Goal: Task Accomplishment & Management: Manage account settings

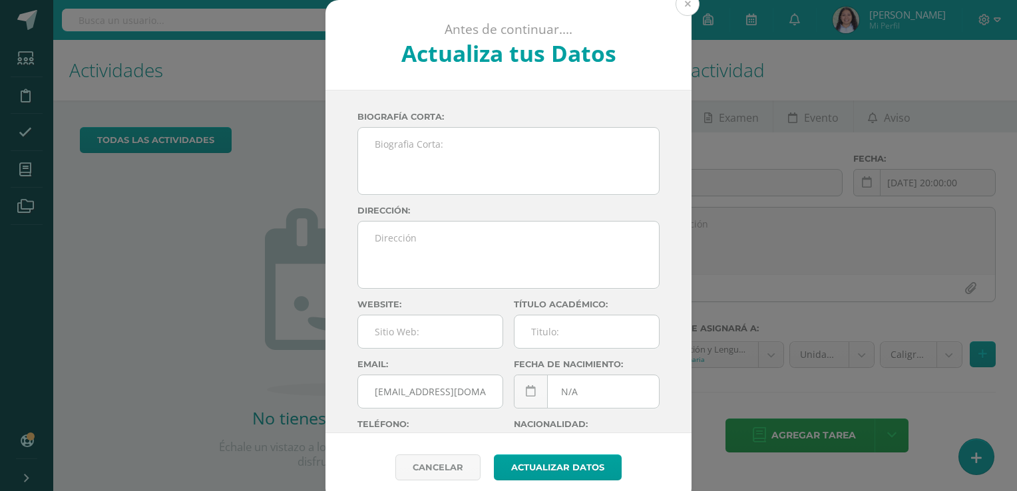
click at [677, 14] on button at bounding box center [688, 4] width 24 height 24
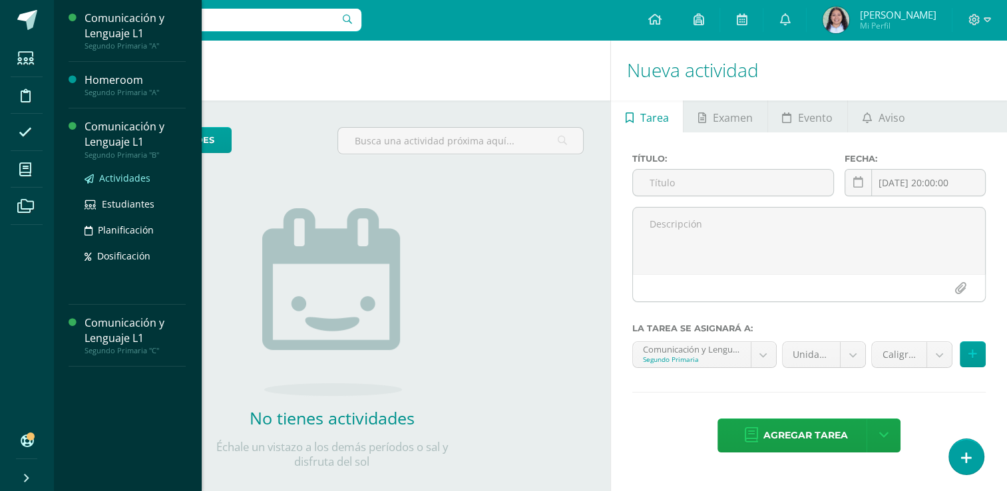
click at [117, 176] on span "Actividades" at bounding box center [124, 178] width 51 height 13
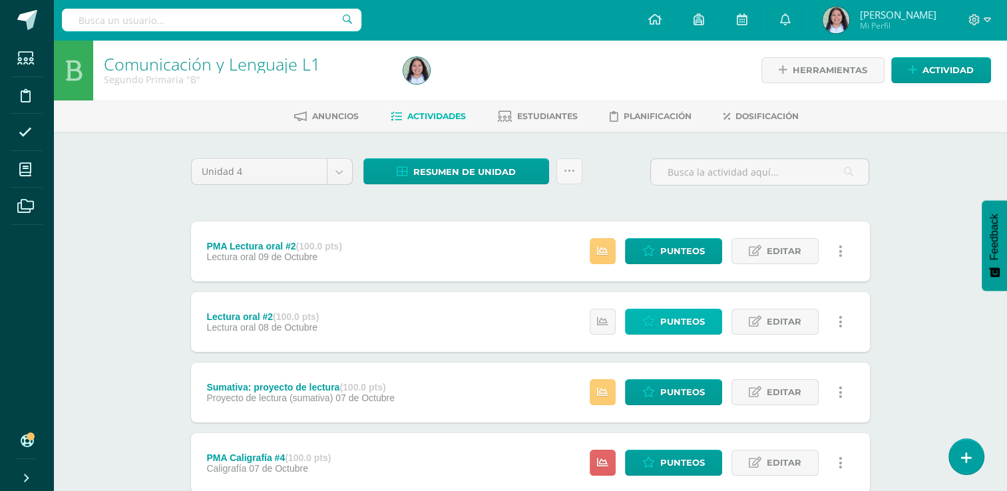
click at [650, 325] on icon at bounding box center [648, 321] width 13 height 11
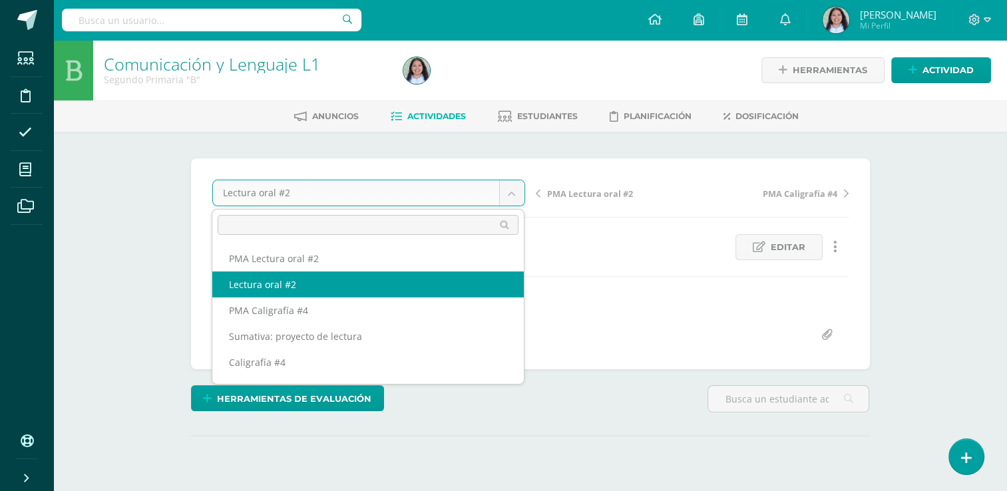
click at [510, 196] on body "Estudiantes Disciplina Asistencia Mis cursos Archivos Soporte Ayuda Reportar un…" at bounding box center [503, 270] width 1007 height 540
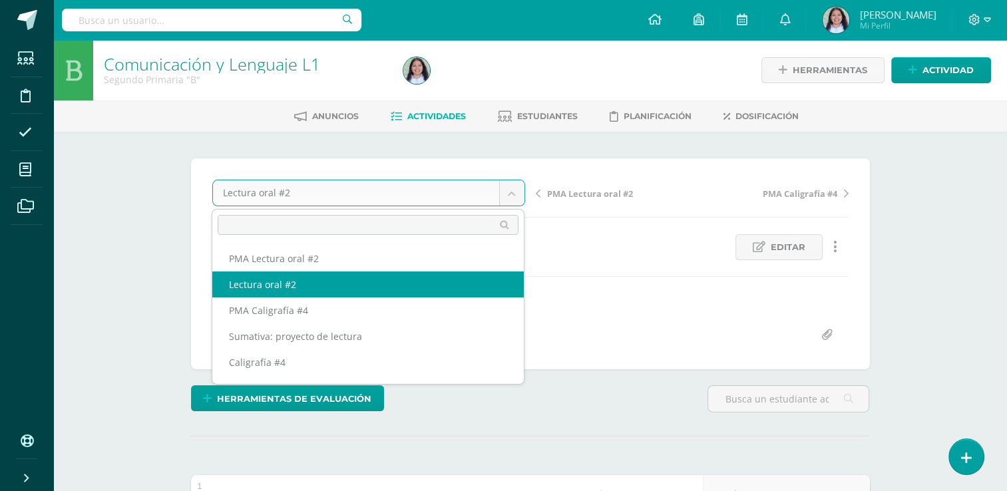
scroll to position [1, 0]
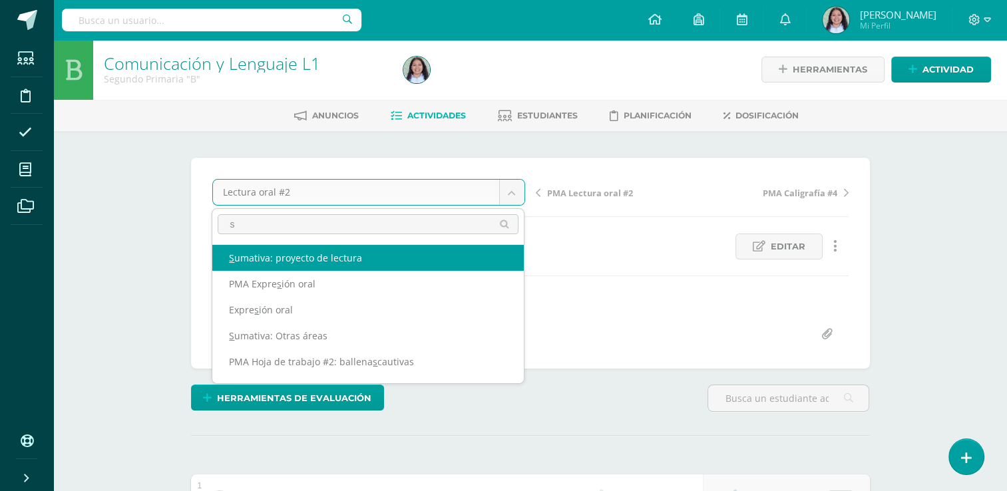
type input "su"
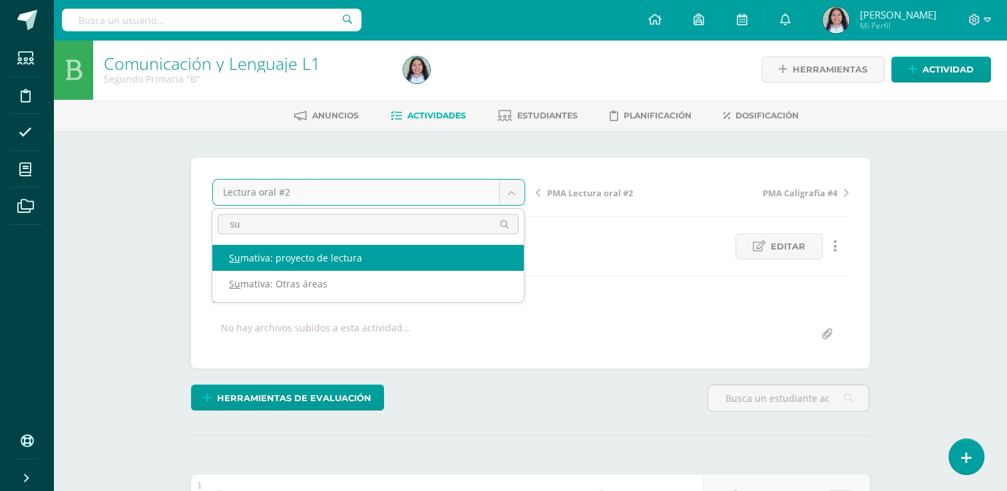
select select "/dashboard/teacher/grade-activity/260914/"
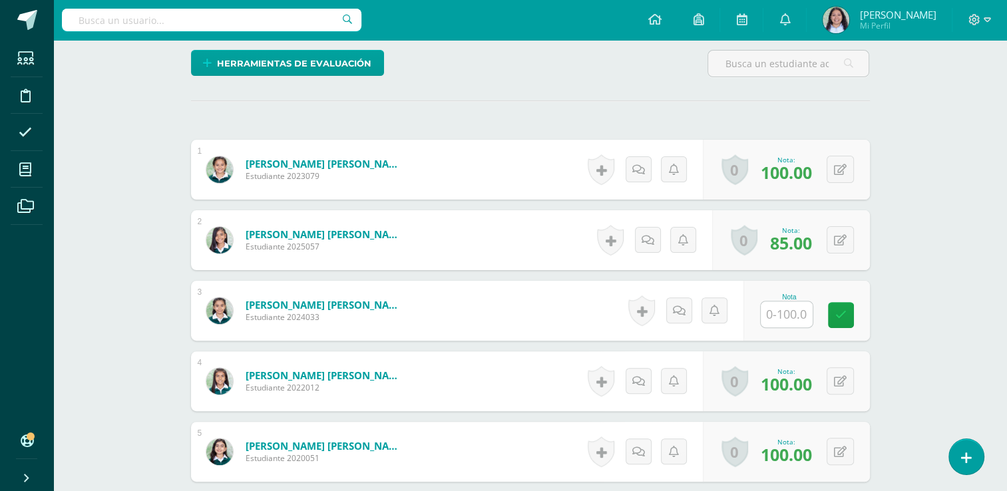
scroll to position [337, 0]
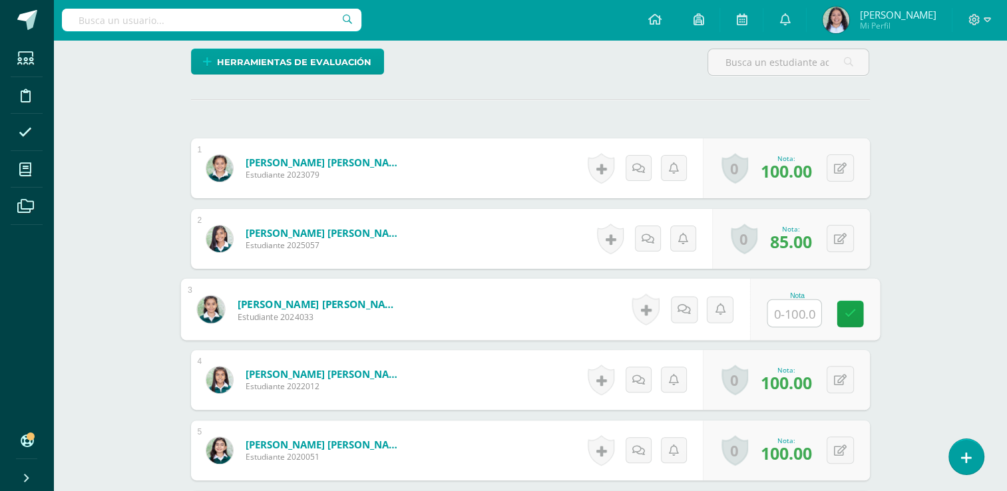
drag, startPoint x: 805, startPoint y: 325, endPoint x: 799, endPoint y: 313, distance: 13.4
click at [799, 313] on div at bounding box center [794, 314] width 55 height 28
click at [799, 313] on input "text" at bounding box center [793, 313] width 53 height 27
type input "0"
click at [942, 276] on div "Comunicación y Lenguaje L1 Segundo Primaria "B" Herramientas Detalle de asisten…" at bounding box center [530, 450] width 954 height 1494
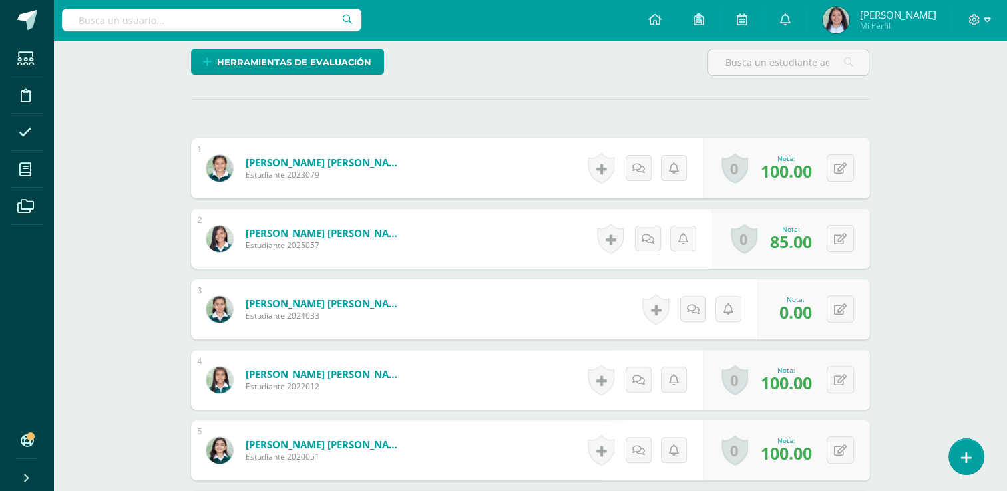
click at [943, 222] on div "Comunicación y Lenguaje L1 Segundo Primaria "B" Herramientas Detalle de asisten…" at bounding box center [530, 450] width 954 height 1494
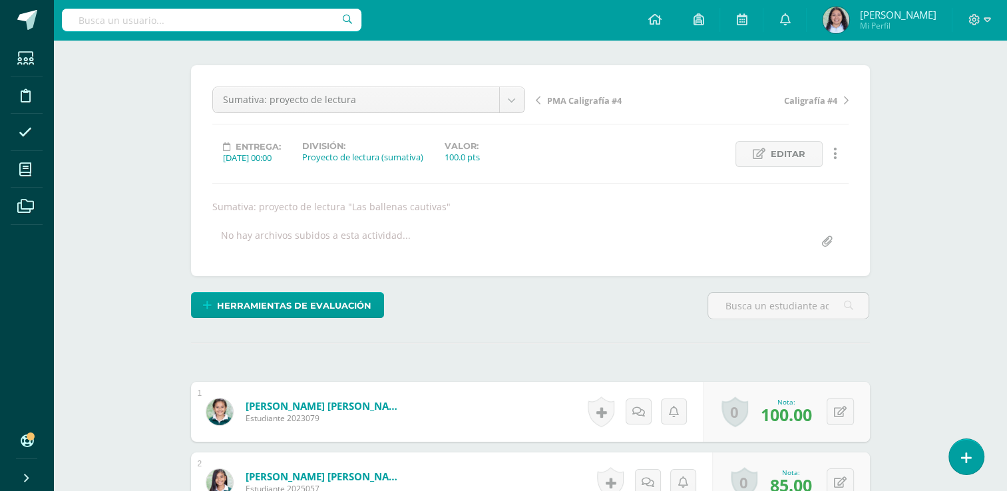
scroll to position [0, 0]
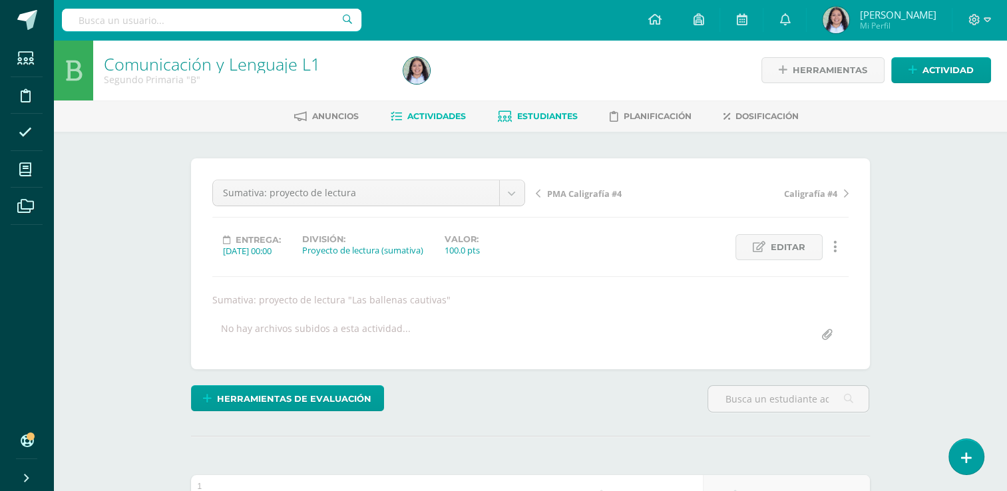
click at [551, 116] on span "Estudiantes" at bounding box center [547, 116] width 61 height 10
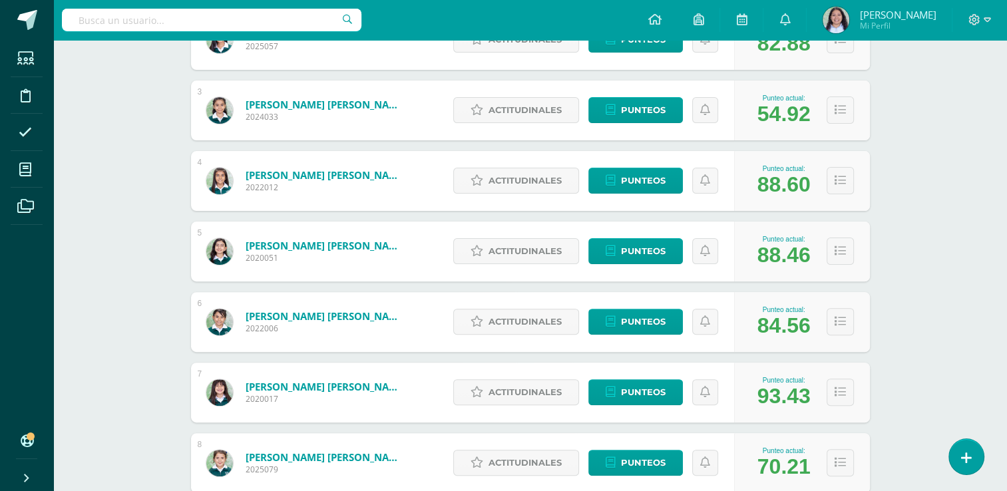
scroll to position [349, 0]
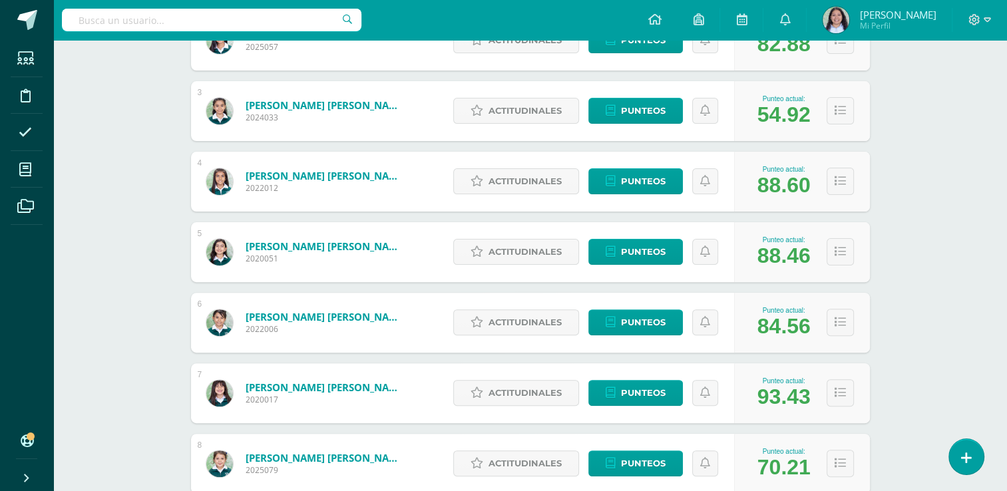
click at [985, 358] on div "Comunicación y Lenguaje L1 Segundo Primaria "B" Herramientas Detalle de asisten…" at bounding box center [530, 313] width 954 height 1245
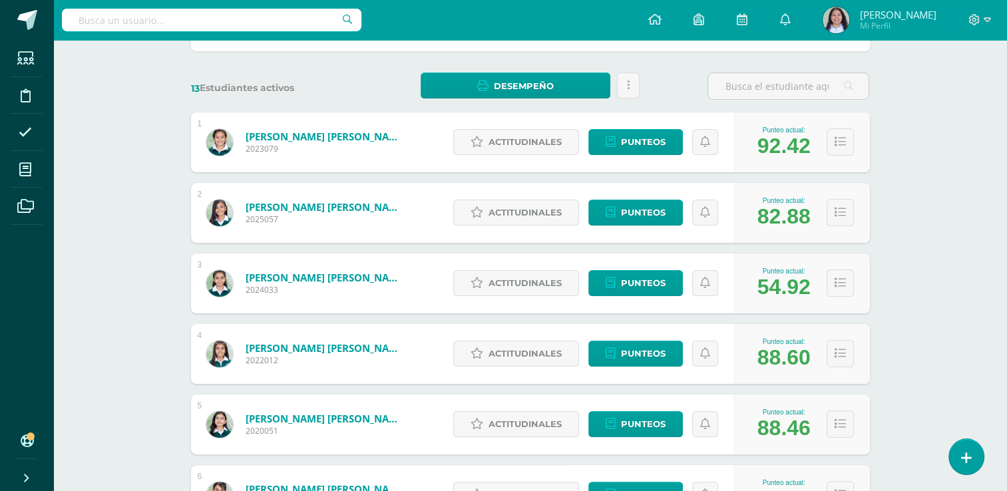
scroll to position [0, 0]
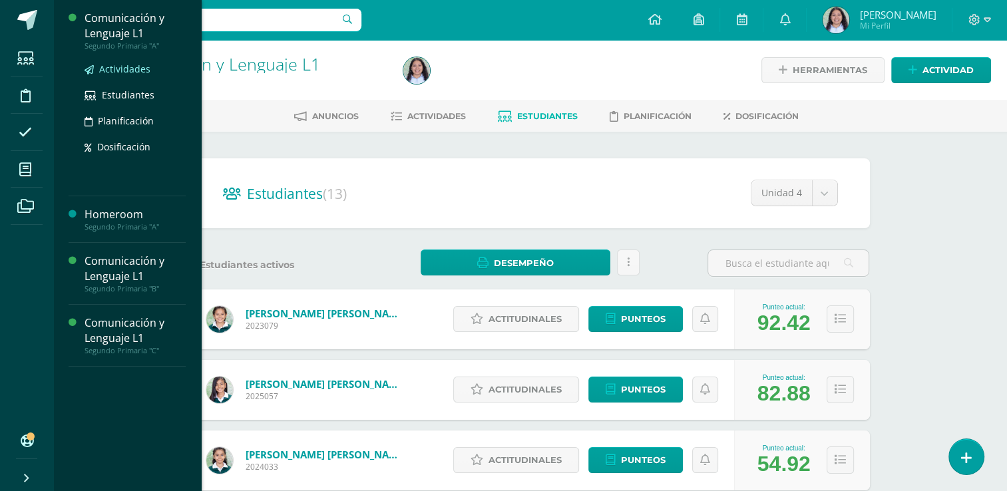
click at [106, 68] on span "Actividades" at bounding box center [124, 69] width 51 height 13
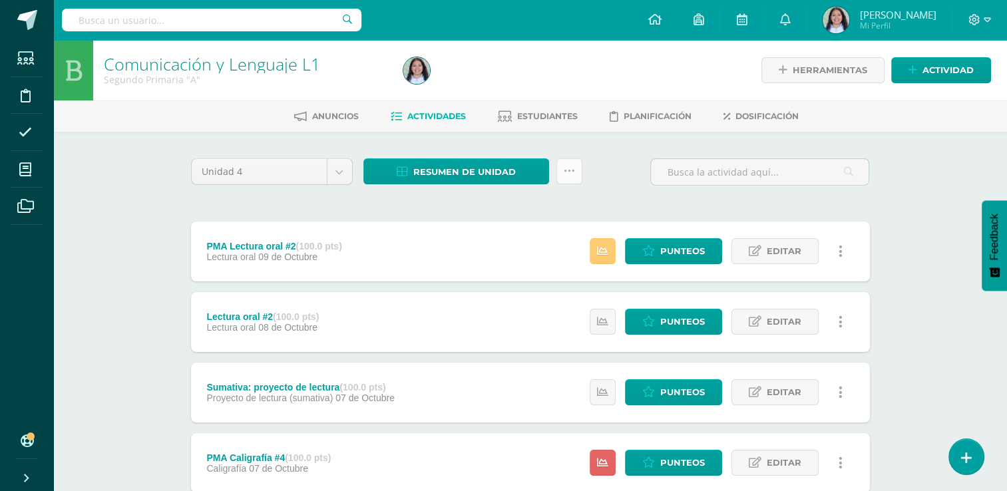
click at [570, 169] on icon at bounding box center [569, 171] width 11 height 11
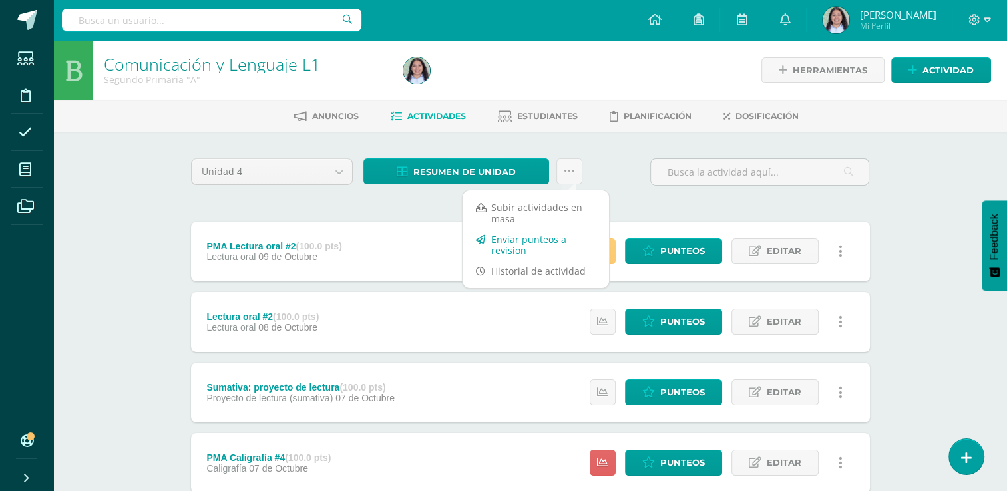
click at [508, 239] on link "Enviar punteos a revision" at bounding box center [536, 245] width 146 height 32
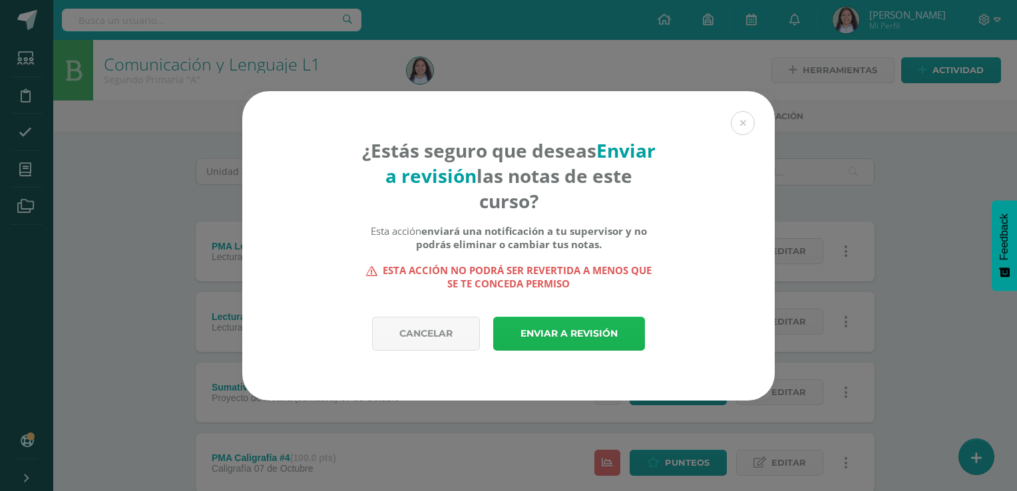
click at [545, 333] on link "Enviar a revisión" at bounding box center [569, 334] width 152 height 34
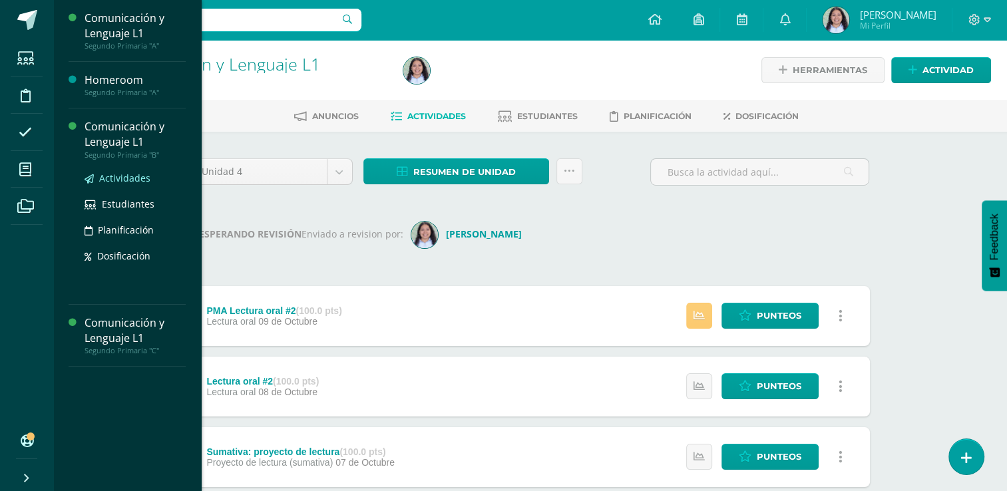
click at [106, 176] on span "Actividades" at bounding box center [124, 178] width 51 height 13
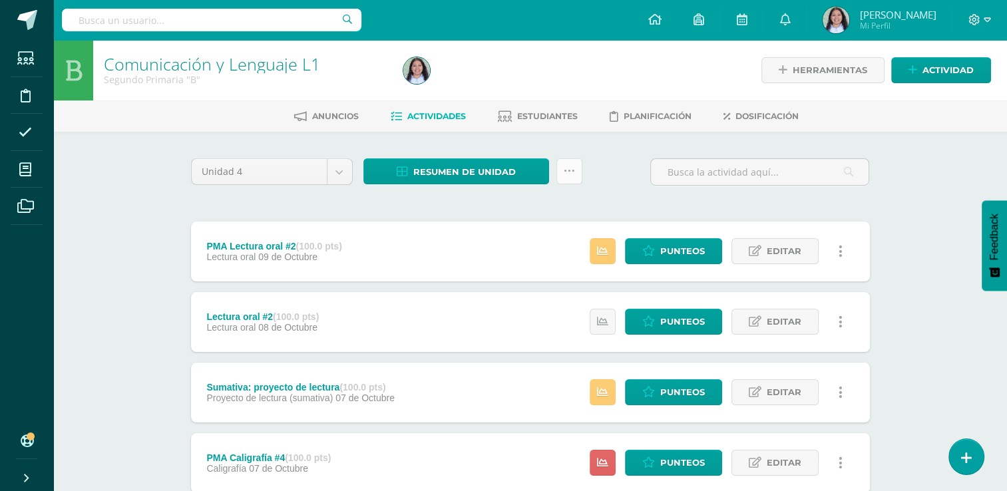
click at [570, 166] on icon at bounding box center [569, 171] width 11 height 11
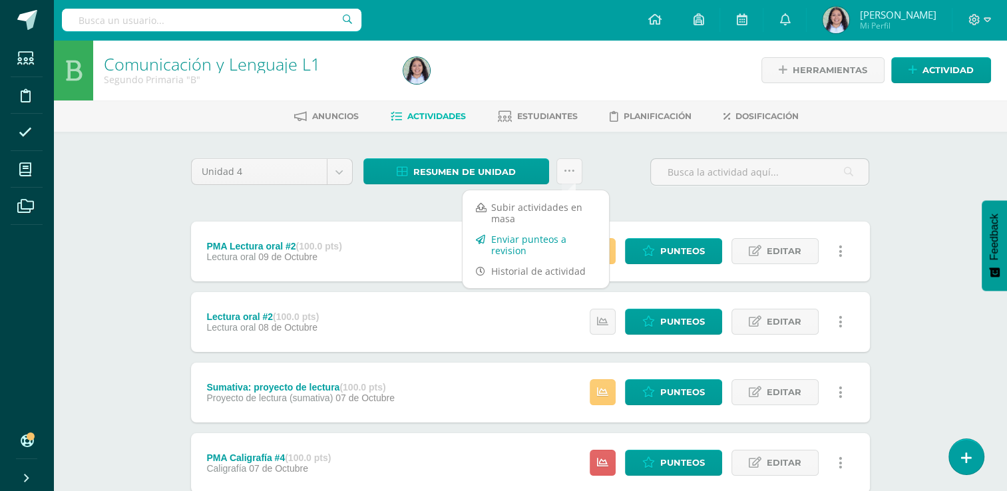
click at [562, 246] on link "Enviar punteos a revision" at bounding box center [536, 245] width 146 height 32
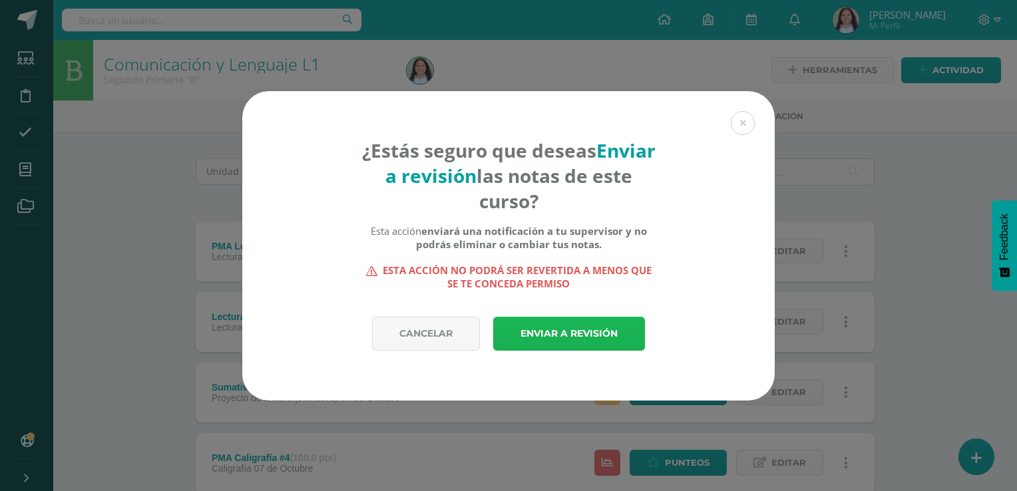
click at [553, 336] on link "Enviar a revisión" at bounding box center [569, 334] width 152 height 34
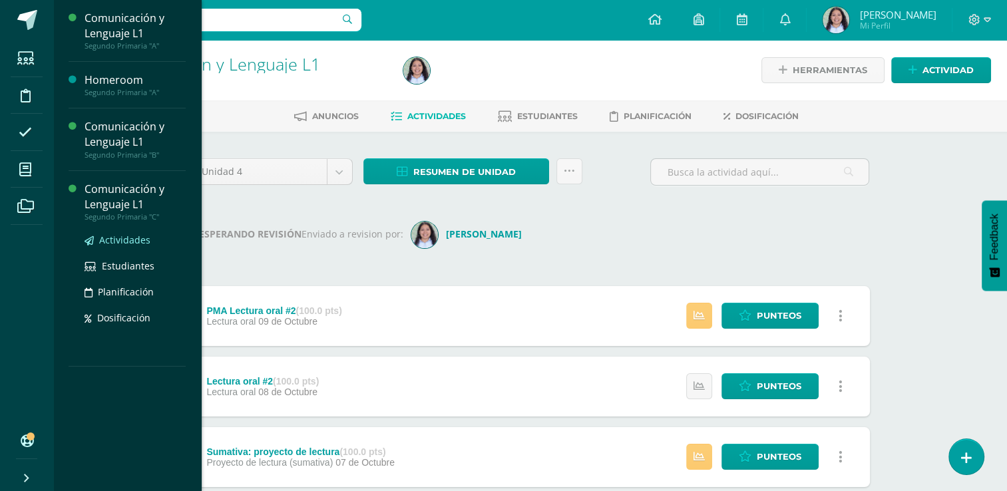
click at [112, 236] on span "Actividades" at bounding box center [124, 240] width 51 height 13
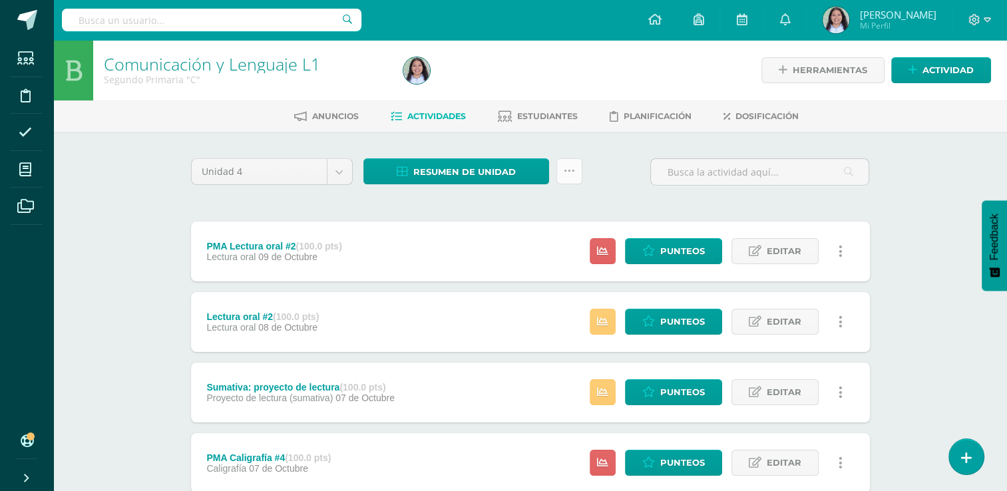
click at [570, 174] on icon at bounding box center [569, 171] width 11 height 11
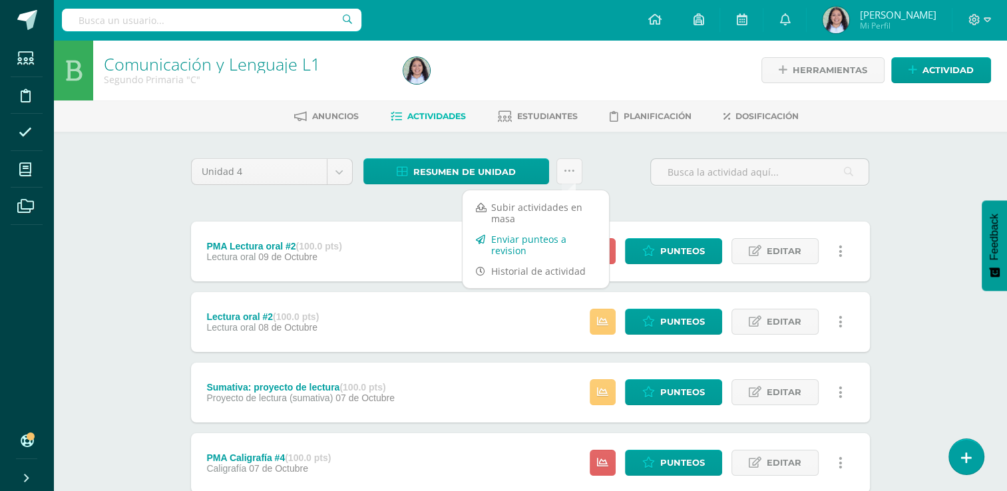
click at [556, 241] on link "Enviar punteos a revision" at bounding box center [536, 245] width 146 height 32
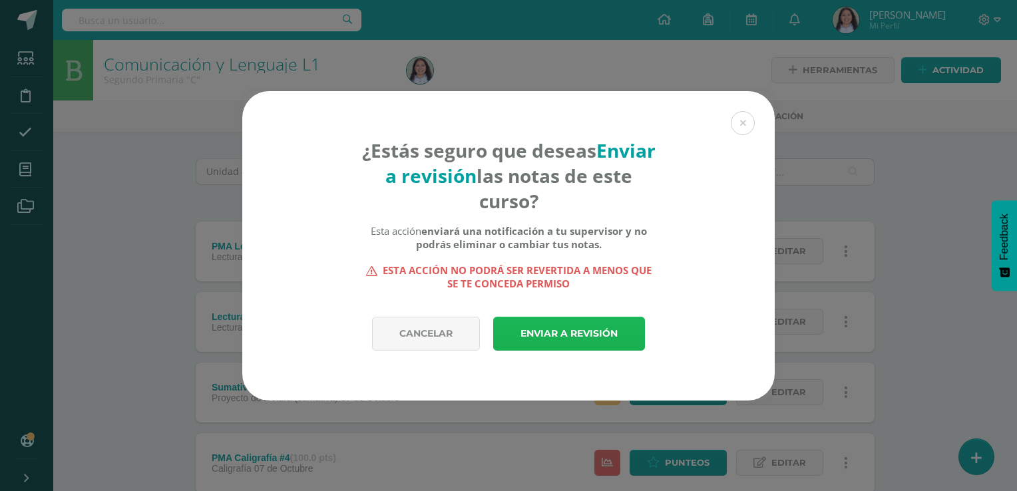
click at [542, 341] on link "Enviar a revisión" at bounding box center [569, 334] width 152 height 34
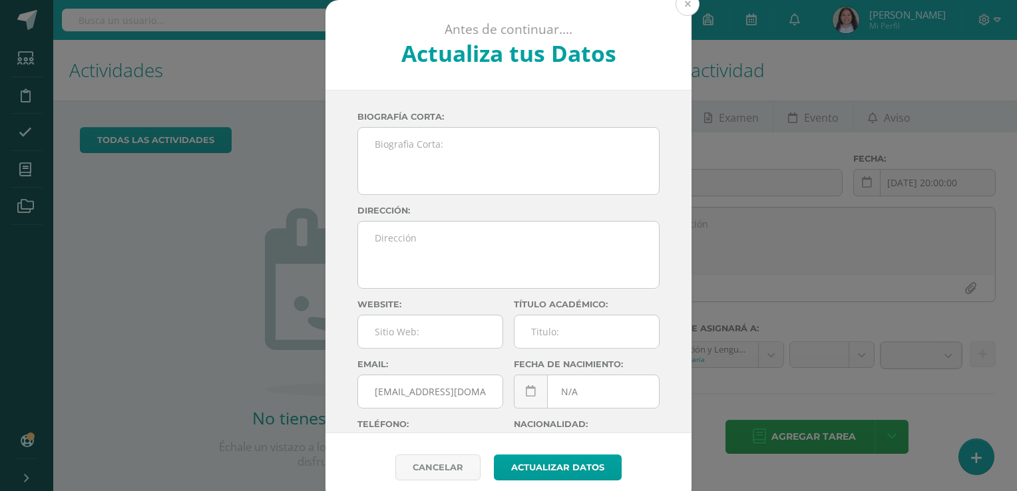
click at [687, 4] on button at bounding box center [688, 4] width 24 height 24
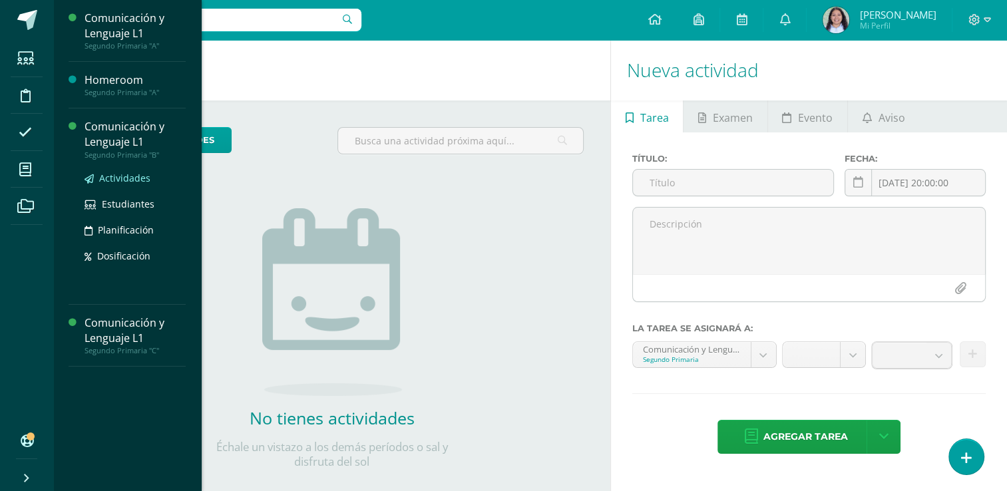
click at [120, 174] on span "Actividades" at bounding box center [124, 178] width 51 height 13
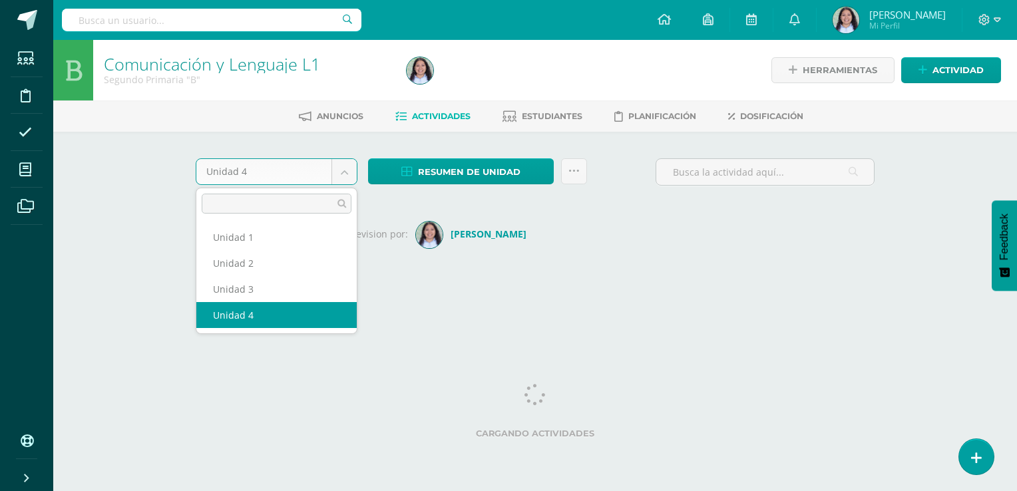
click at [351, 169] on body "Estudiantes Disciplina Asistencia Mis cursos Archivos Soporte Ayuda Reportar un…" at bounding box center [508, 156] width 1017 height 313
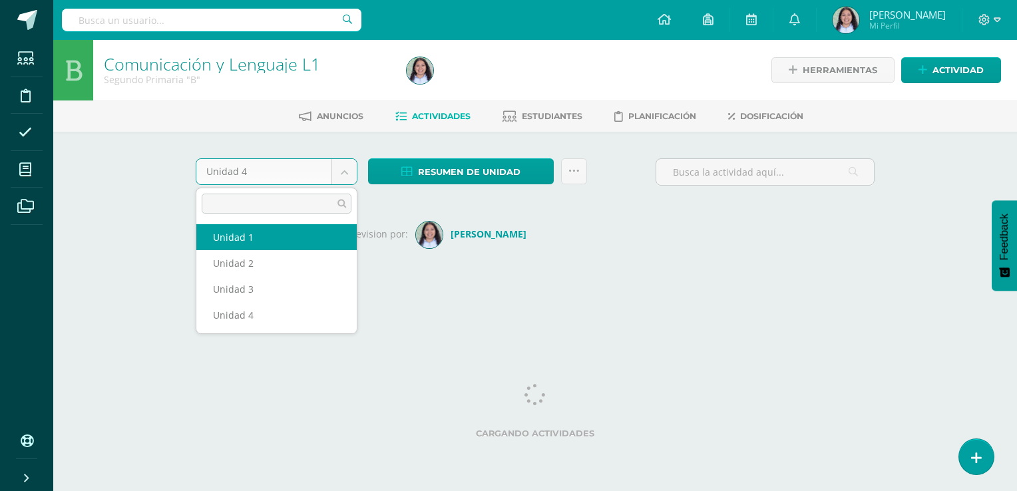
select select "Unidad 1"
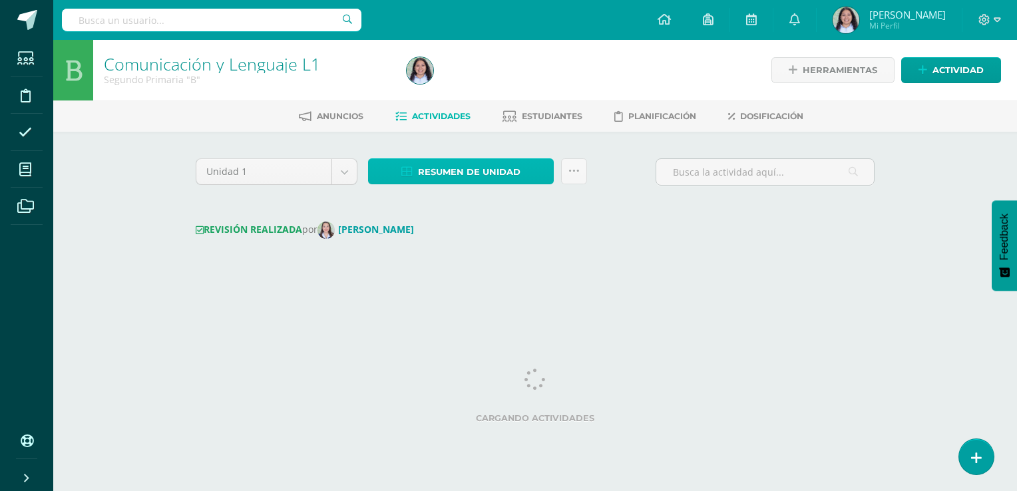
click at [426, 166] on span "Resumen de unidad" at bounding box center [469, 172] width 102 height 25
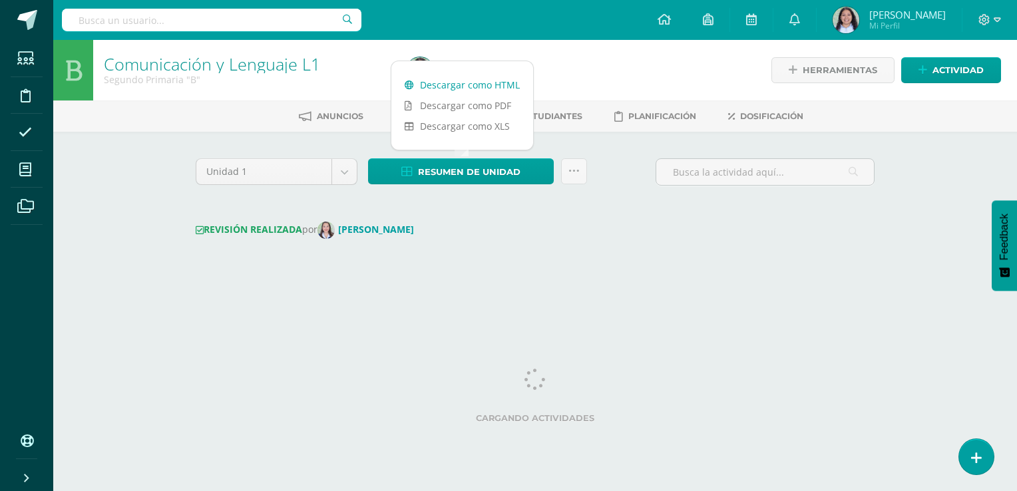
click at [459, 89] on link "Descargar como HTML" at bounding box center [462, 85] width 142 height 21
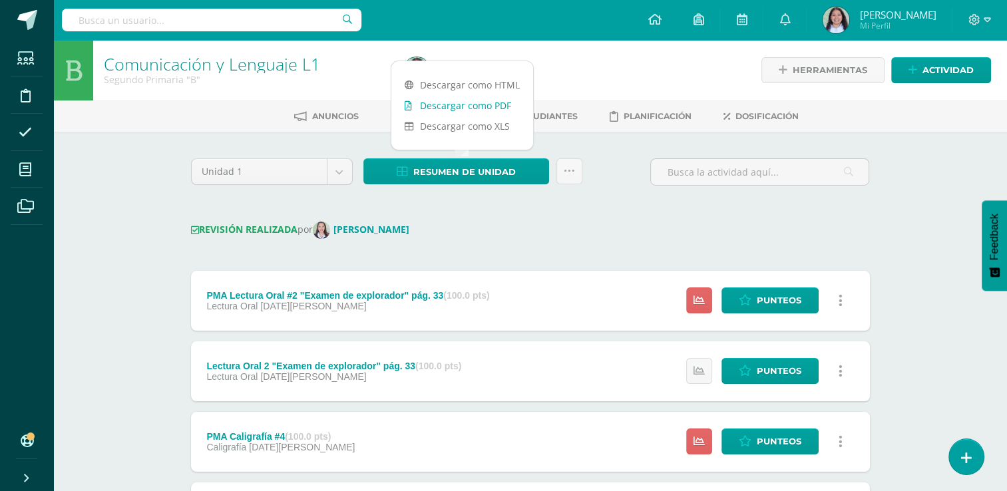
click at [495, 110] on link "Descargar como PDF" at bounding box center [462, 105] width 142 height 21
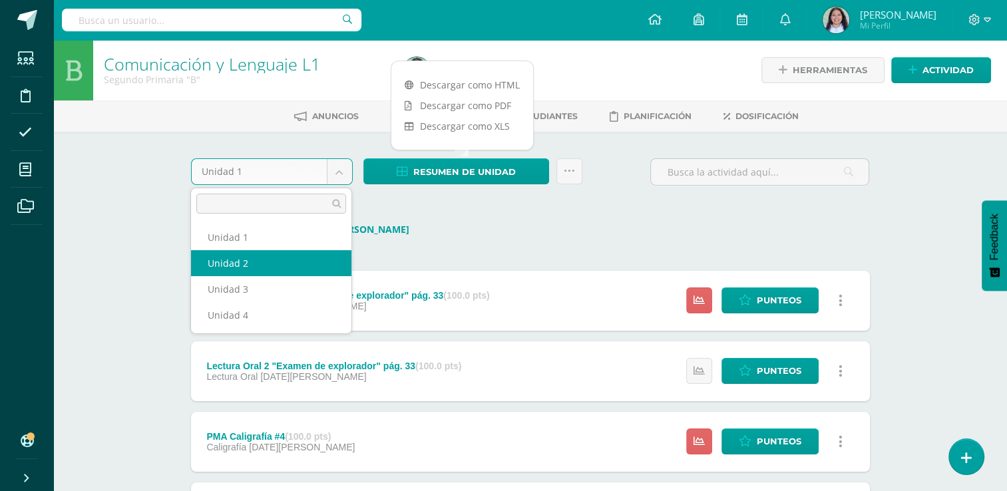
select select "Unidad 2"
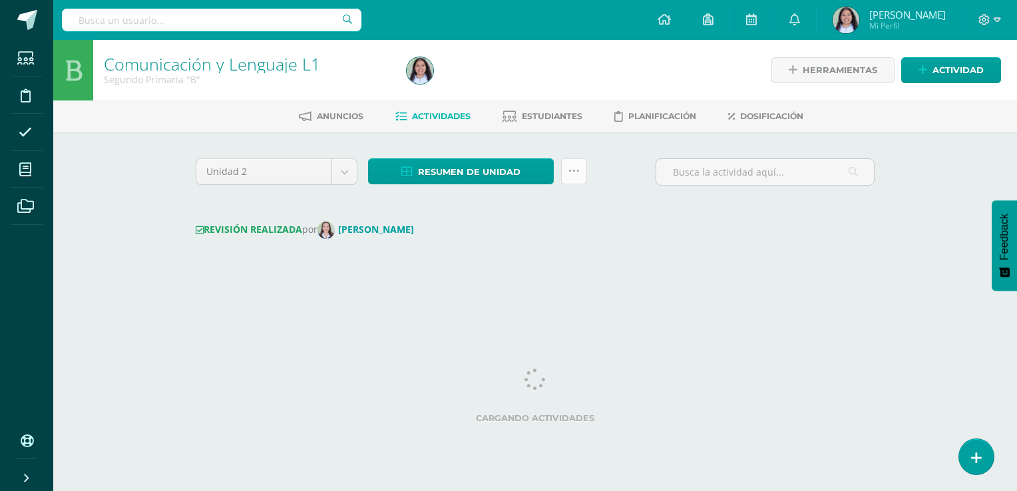
click at [578, 169] on icon at bounding box center [573, 171] width 11 height 11
click at [642, 152] on div "Unidad 2 Unidad 1 Unidad 2 Unidad 3 Unidad 4 Resumen de unidad Descargar como H…" at bounding box center [535, 215] width 732 height 166
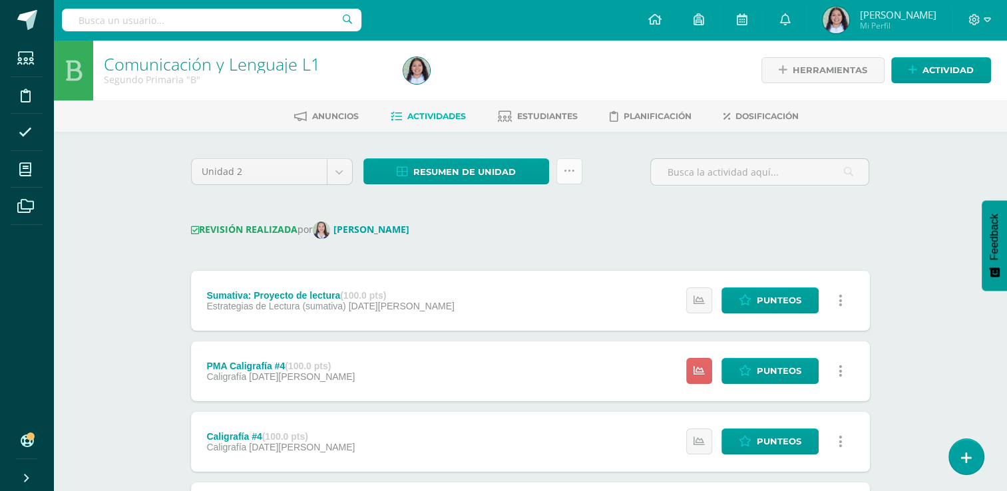
click at [568, 178] on link at bounding box center [569, 171] width 26 height 26
click at [482, 169] on span "Resumen de unidad" at bounding box center [464, 172] width 102 height 25
click at [463, 106] on link "Descargar como PDF" at bounding box center [457, 105] width 142 height 21
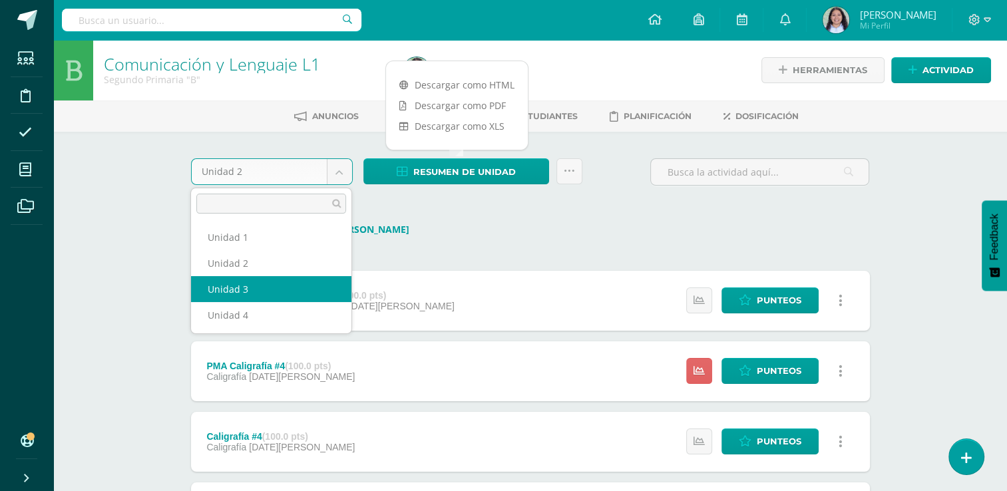
select select "Unidad 3"
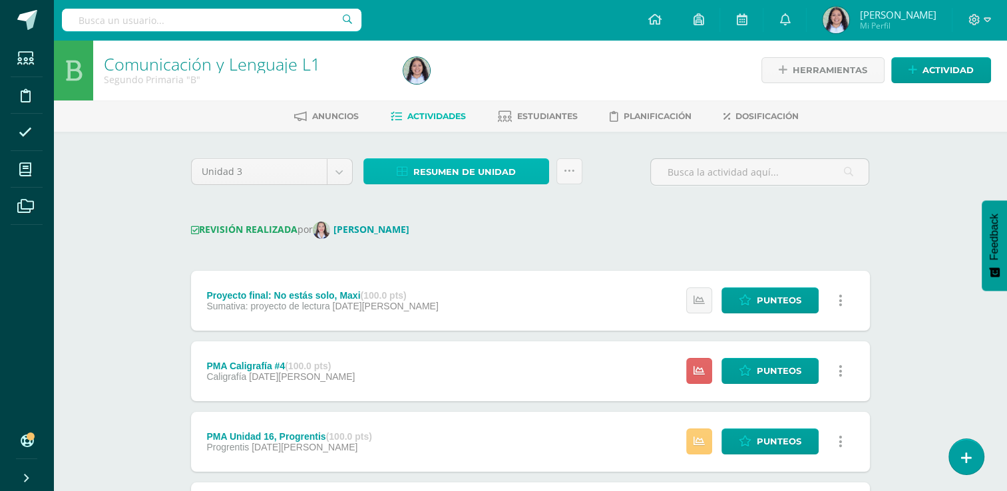
click at [467, 173] on span "Resumen de unidad" at bounding box center [464, 172] width 102 height 25
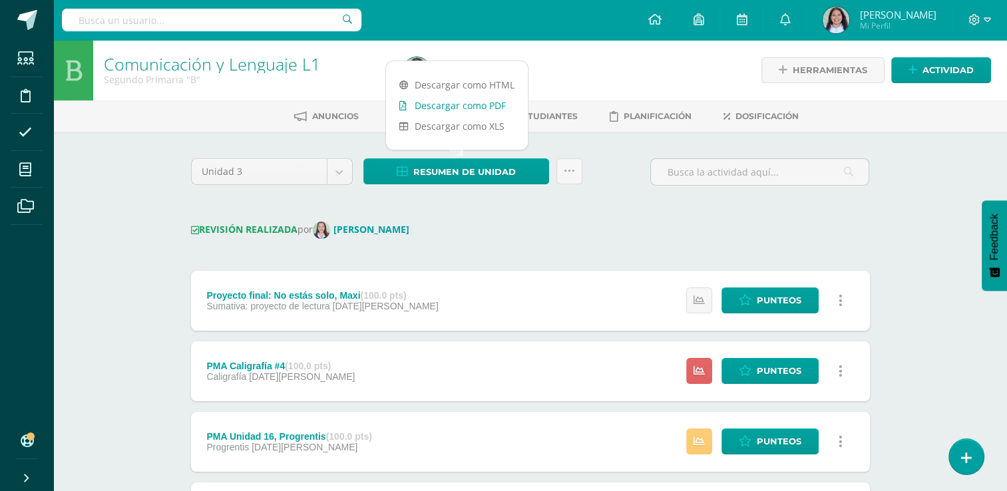
click at [450, 108] on link "Descargar como PDF" at bounding box center [457, 105] width 142 height 21
